Goal: Find specific page/section: Find specific page/section

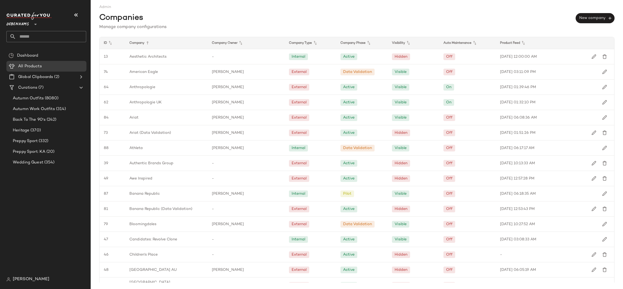
click at [137, 45] on div "Company" at bounding box center [166, 43] width 83 height 12
click at [140, 44] on div "Company" at bounding box center [166, 43] width 83 height 12
click at [148, 44] on icon at bounding box center [147, 43] width 6 height 6
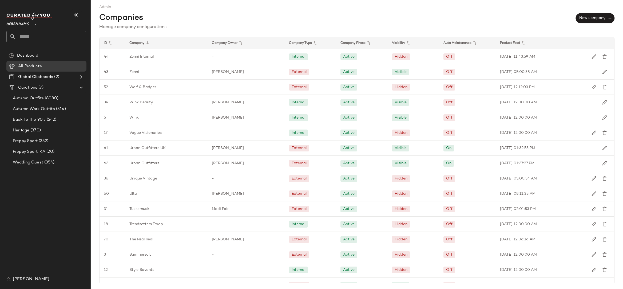
click at [148, 44] on icon at bounding box center [147, 43] width 6 height 6
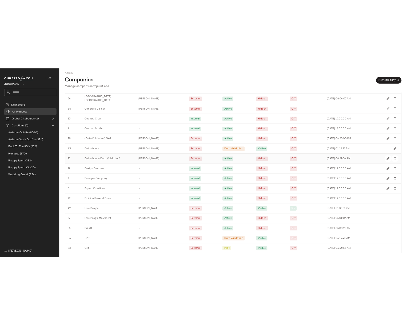
scroll to position [256, 0]
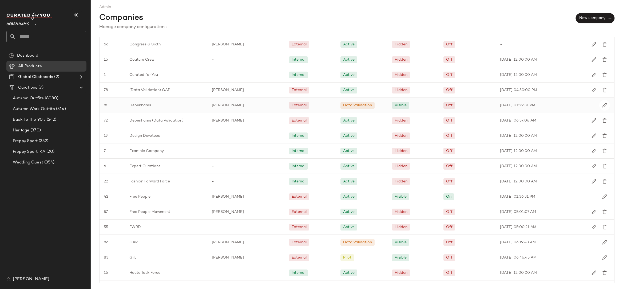
click at [107, 104] on span "85" at bounding box center [106, 106] width 5 height 6
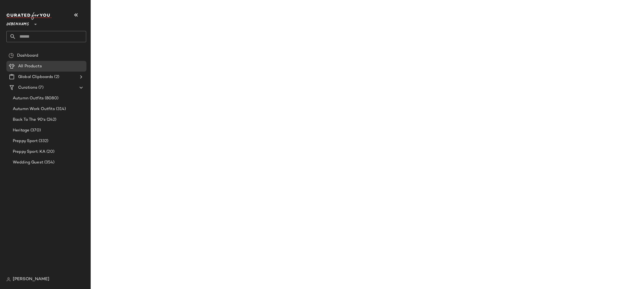
click at [107, 104] on span "85" at bounding box center [106, 106] width 5 height 6
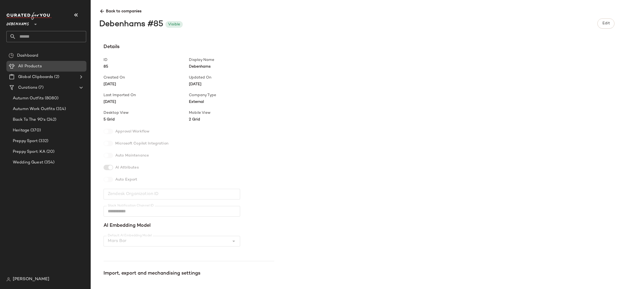
click at [31, 67] on span "All Products" at bounding box center [30, 66] width 24 height 6
